Goal: Check status: Check status

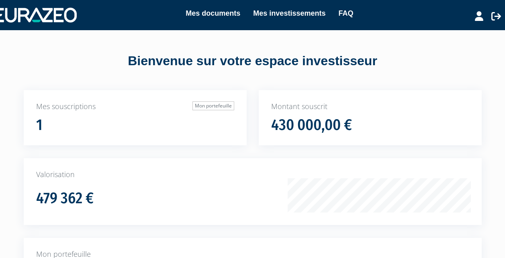
scroll to position [107, 0]
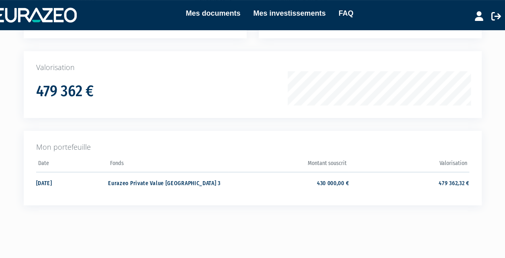
click at [452, 183] on td "479 362,32 €" at bounding box center [409, 182] width 120 height 21
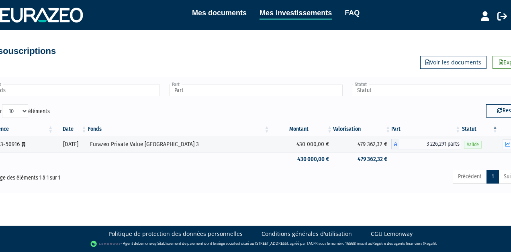
click at [504, 143] on button "button" at bounding box center [508, 144] width 10 height 10
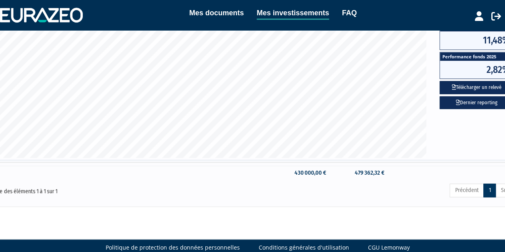
scroll to position [248, 0]
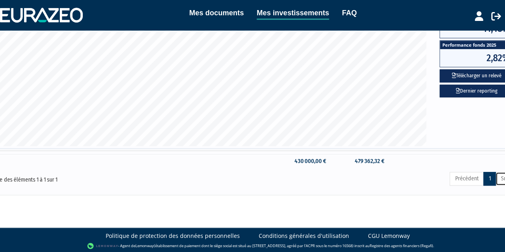
click at [499, 176] on link "Suivant" at bounding box center [510, 179] width 28 height 14
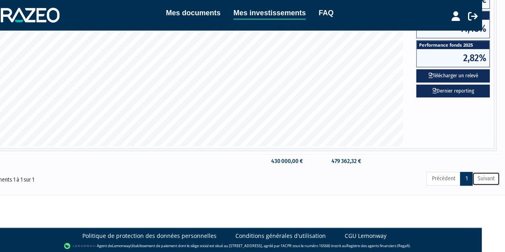
scroll to position [248, 25]
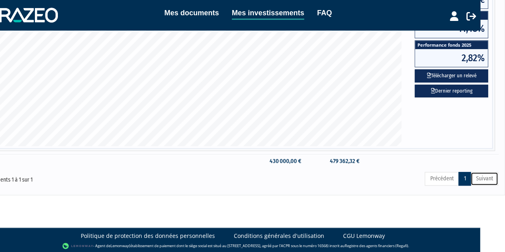
click at [482, 178] on link "Suivant" at bounding box center [485, 179] width 28 height 14
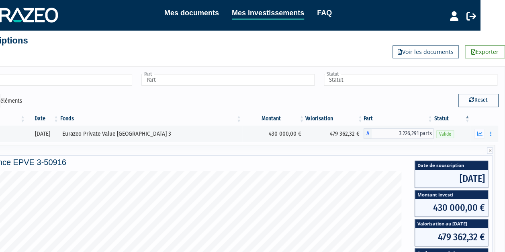
scroll to position [0, 25]
